Goal: Navigation & Orientation: Understand site structure

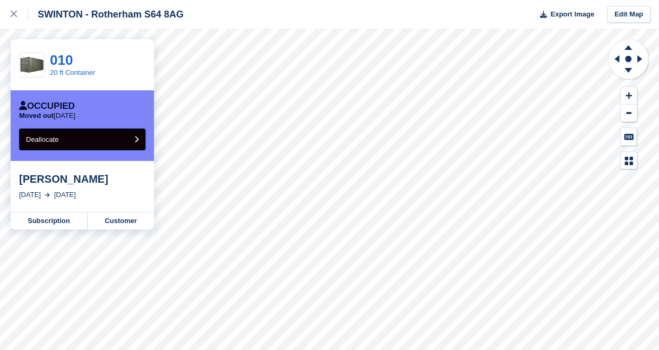
click at [137, 140] on icon "submit" at bounding box center [136, 139] width 4 height 7
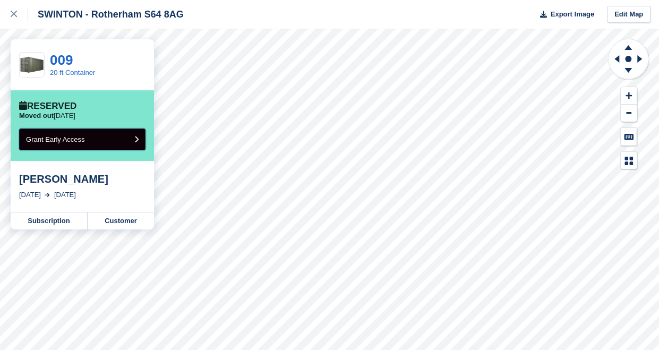
click at [137, 140] on icon "submit" at bounding box center [136, 139] width 4 height 7
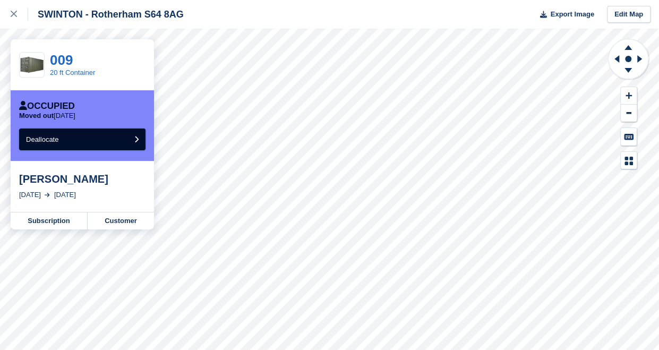
click at [137, 140] on icon "submit" at bounding box center [136, 139] width 4 height 7
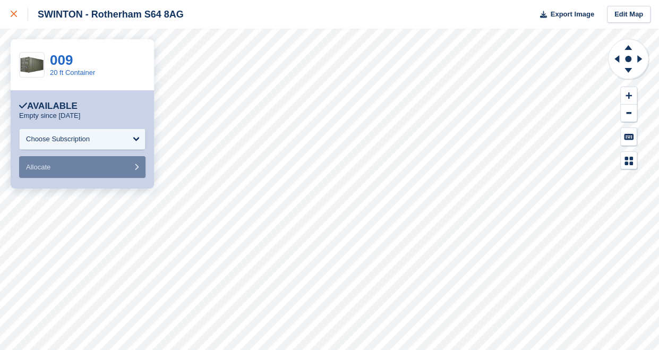
click at [14, 13] on icon at bounding box center [14, 14] width 6 height 6
